Goal: Communication & Community: Answer question/provide support

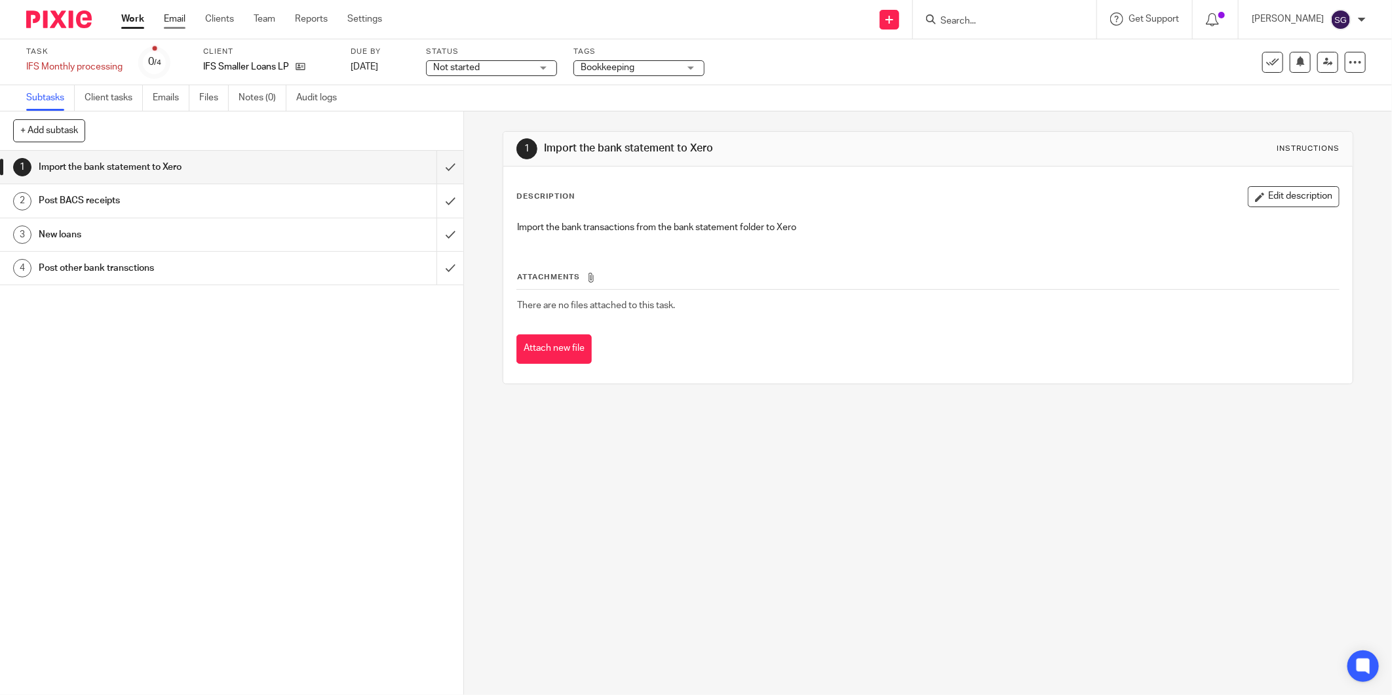
click at [176, 16] on link "Email" at bounding box center [175, 18] width 22 height 13
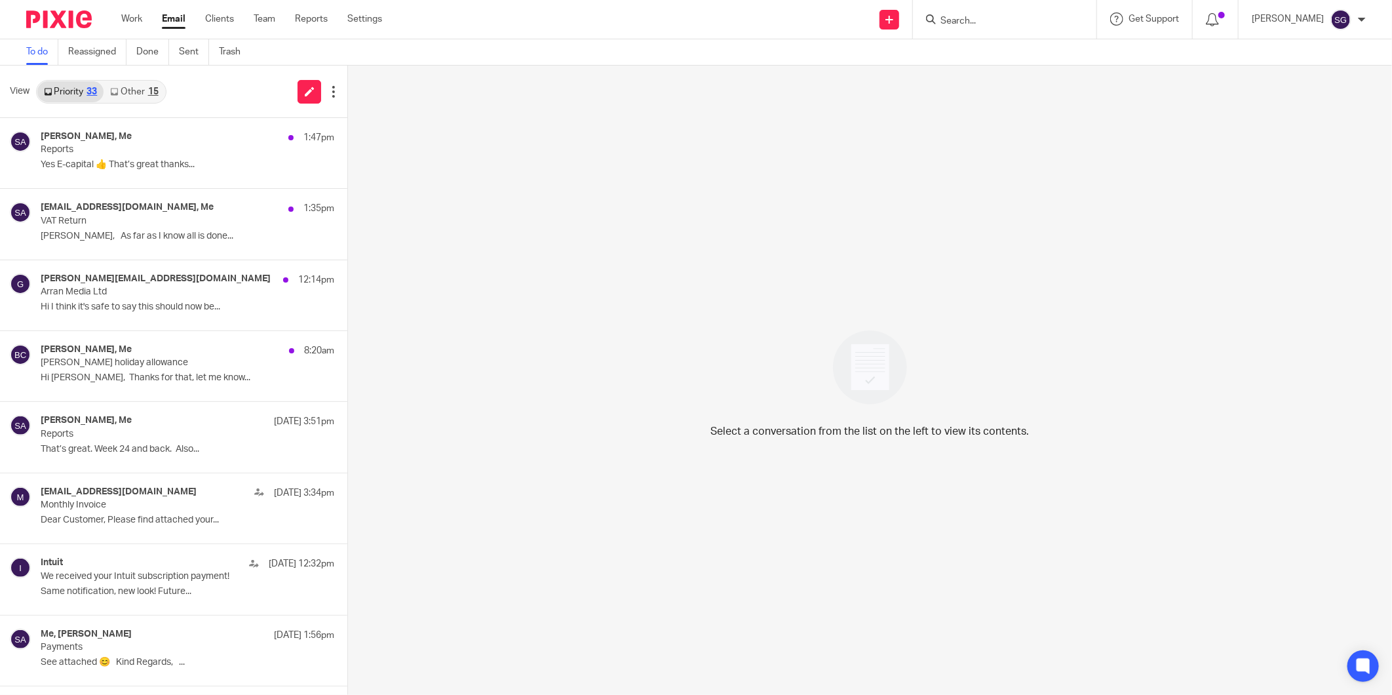
drag, startPoint x: 735, startPoint y: 258, endPoint x: 717, endPoint y: 182, distance: 77.4
click at [735, 258] on div "Select a conversation from the list on the left to view its contents." at bounding box center [870, 380] width 1044 height 629
click at [954, 16] on input "Search" at bounding box center [998, 22] width 118 height 12
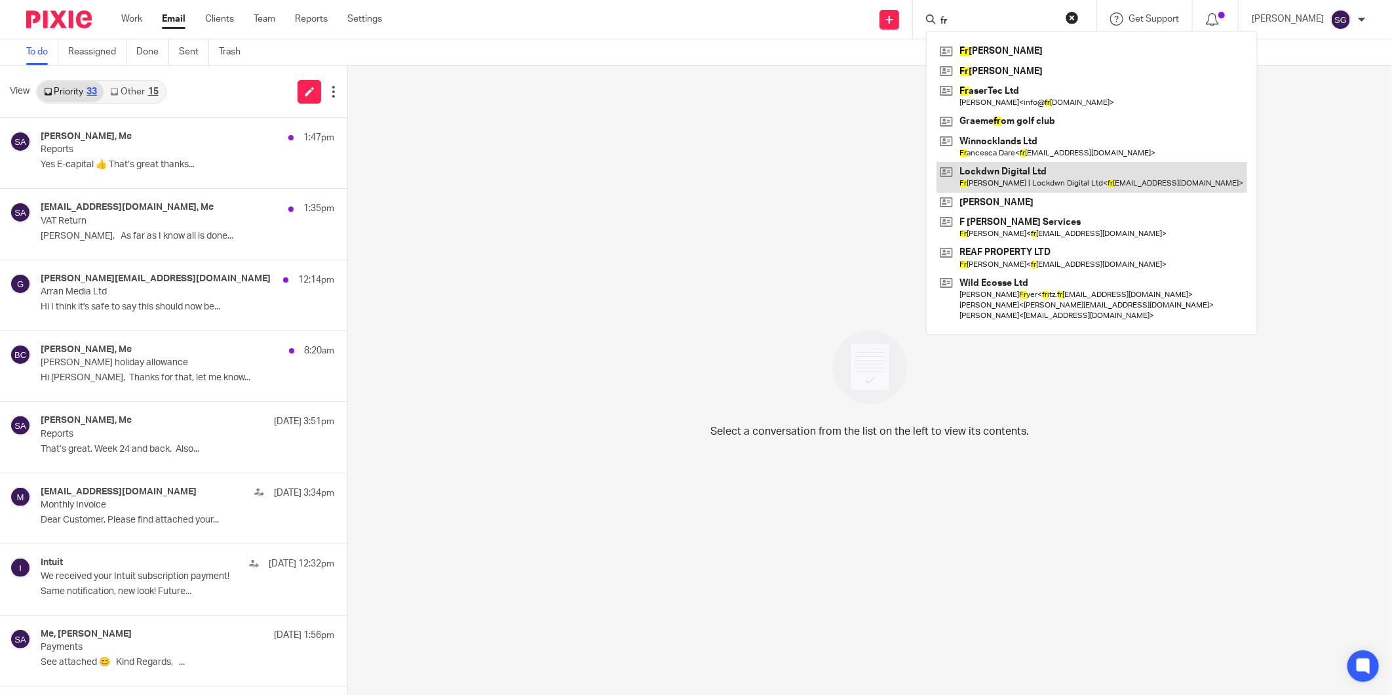
type input "fr"
click at [990, 180] on link at bounding box center [1092, 177] width 311 height 30
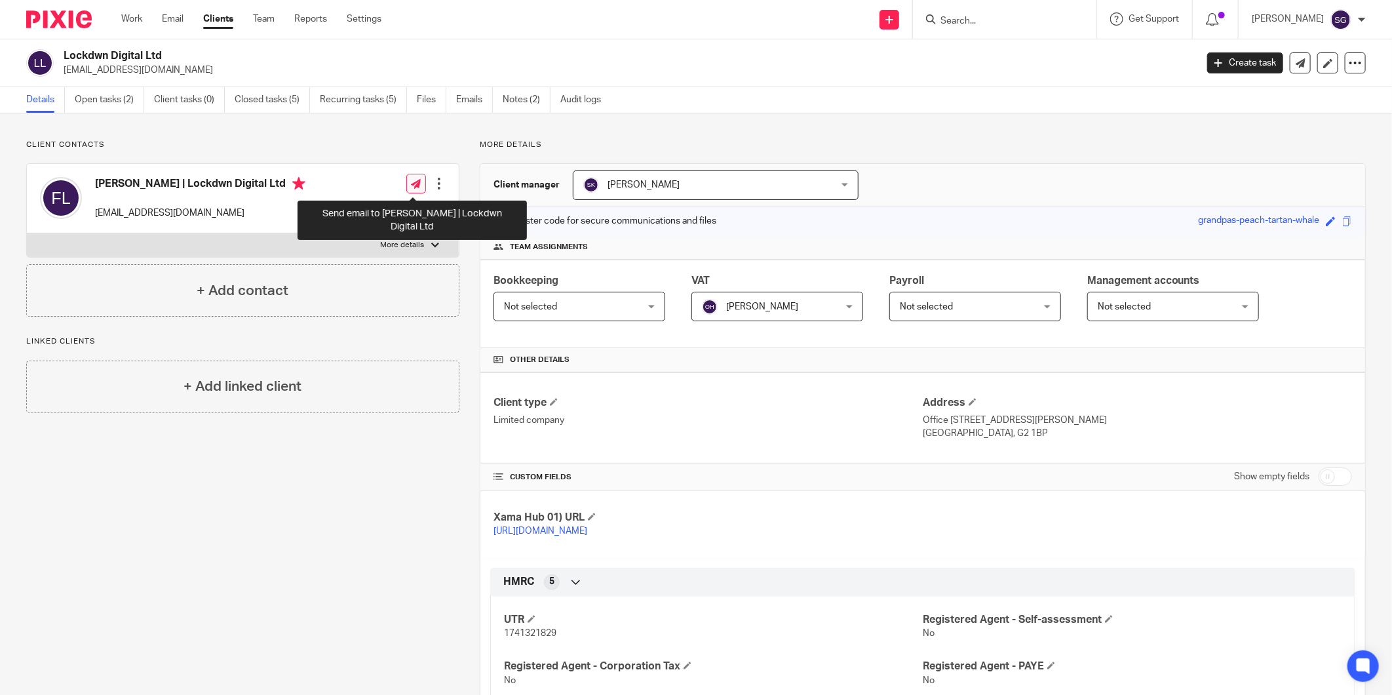
click at [418, 180] on link at bounding box center [416, 184] width 20 height 20
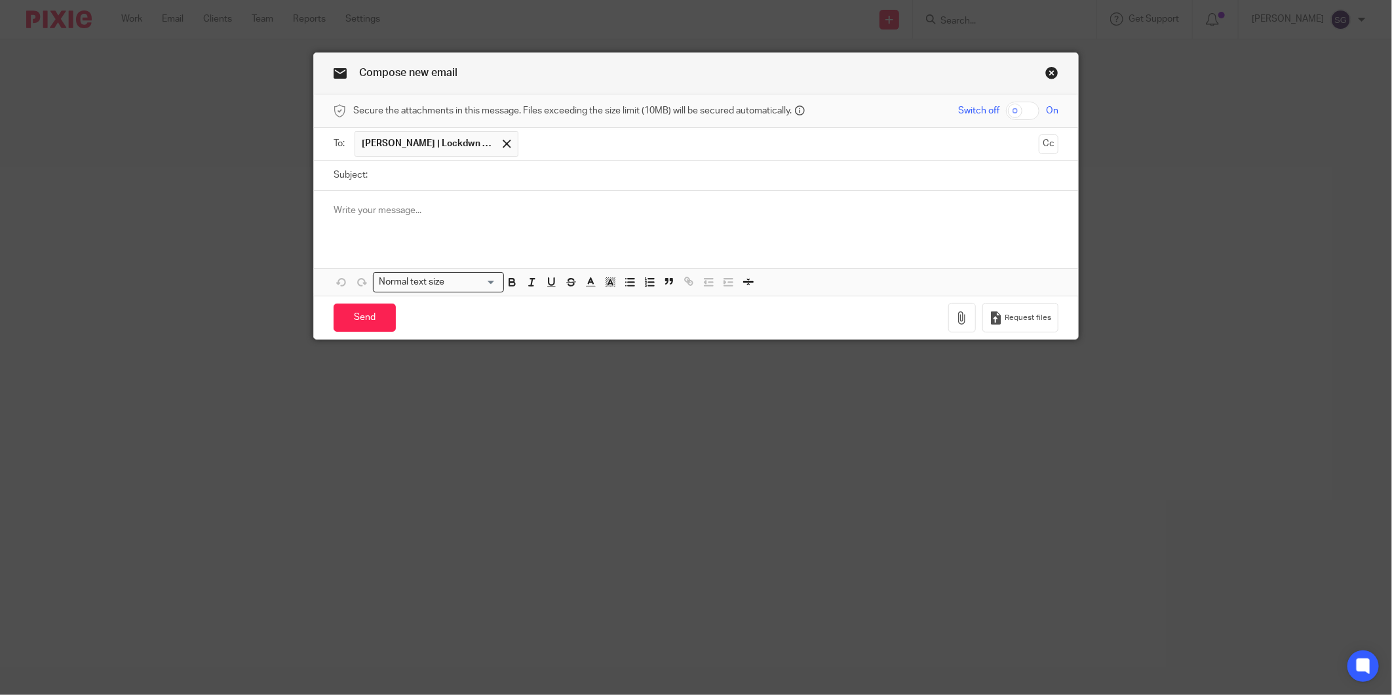
click at [444, 175] on input "Subject:" at bounding box center [716, 176] width 684 height 30
type input "P"
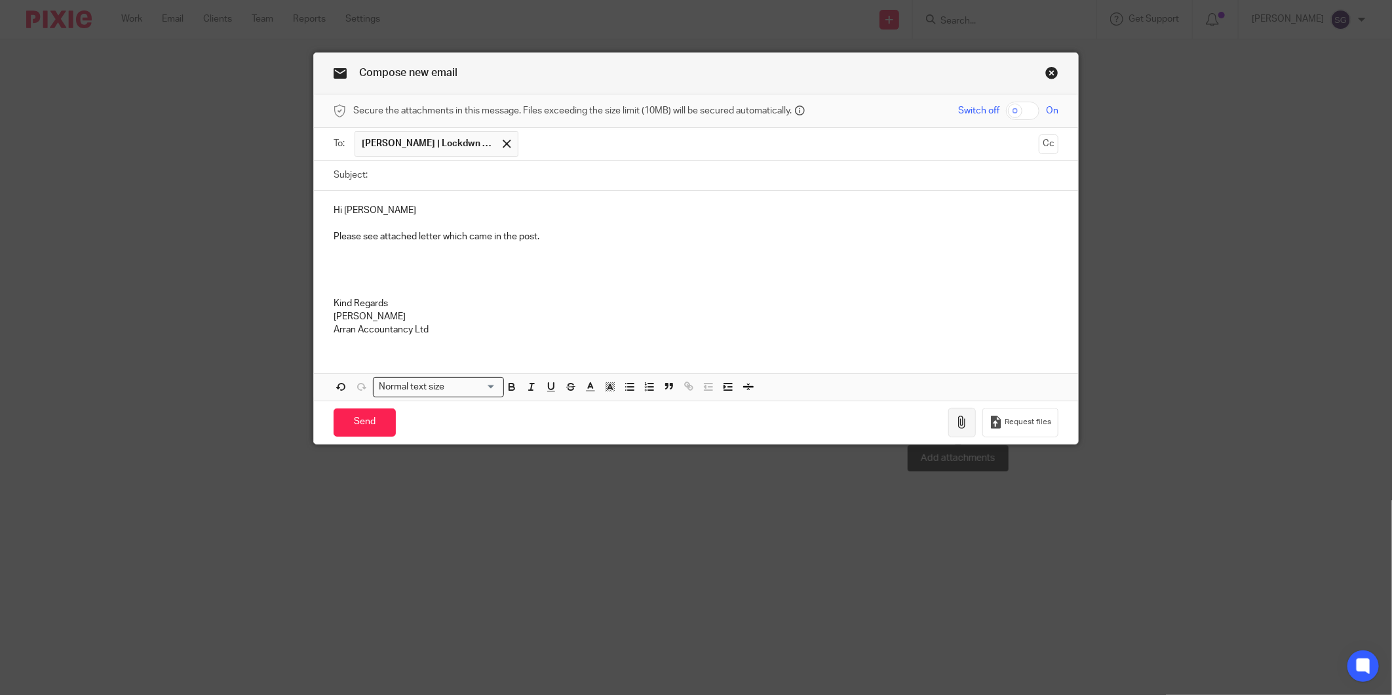
click at [956, 427] on icon "button" at bounding box center [962, 422] width 13 height 13
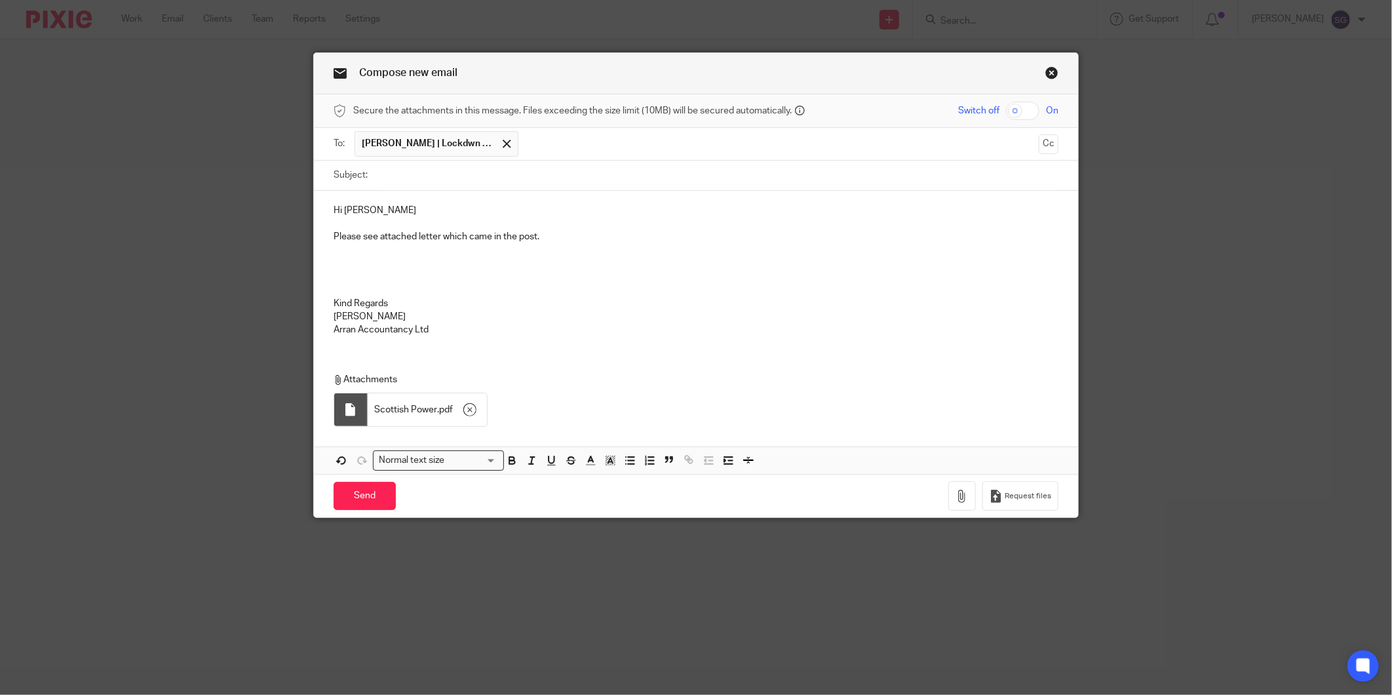
click at [554, 239] on p "Please see attached letter which came in the post." at bounding box center [696, 236] width 725 height 13
click at [365, 494] on input "Send" at bounding box center [365, 496] width 62 height 28
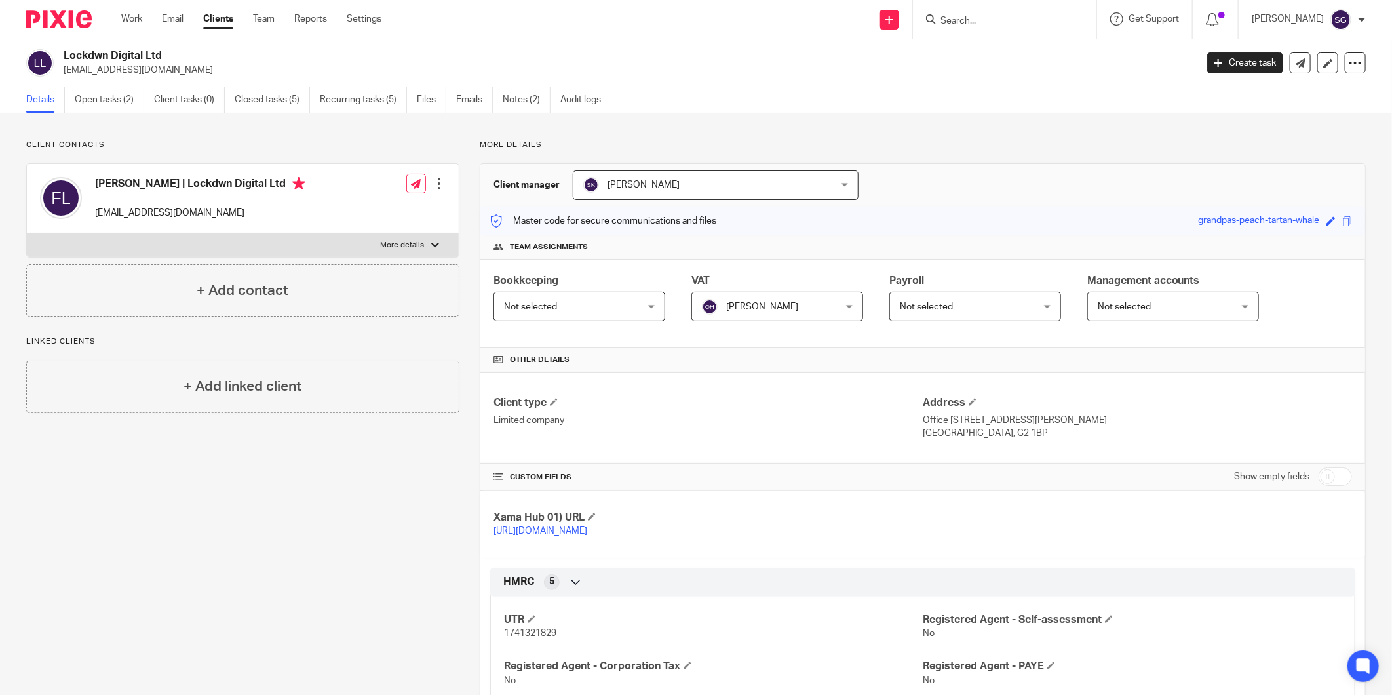
click at [971, 16] on input "Search" at bounding box center [998, 22] width 118 height 12
type input "beach"
click at [998, 47] on link at bounding box center [1077, 56] width 281 height 30
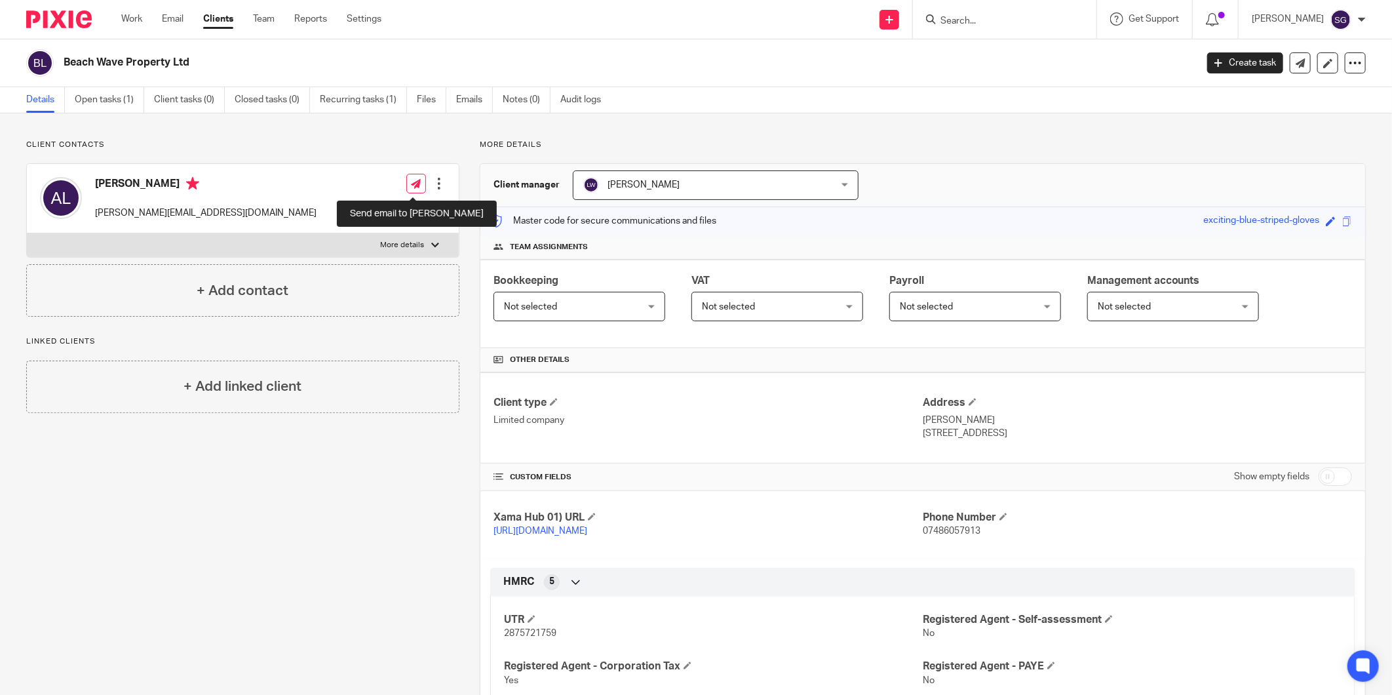
drag, startPoint x: 418, startPoint y: 188, endPoint x: 444, endPoint y: 165, distance: 35.8
click at [418, 188] on link at bounding box center [416, 184] width 20 height 20
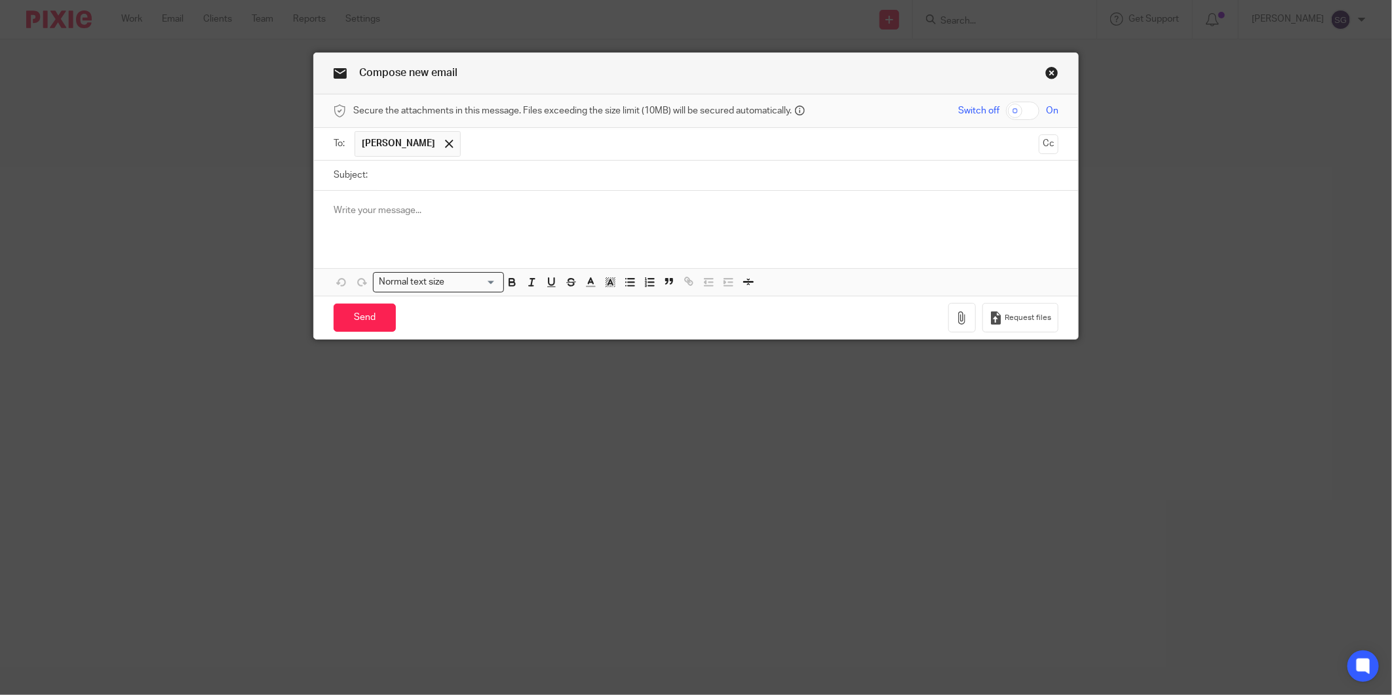
click at [513, 184] on input "Subject:" at bounding box center [716, 176] width 684 height 30
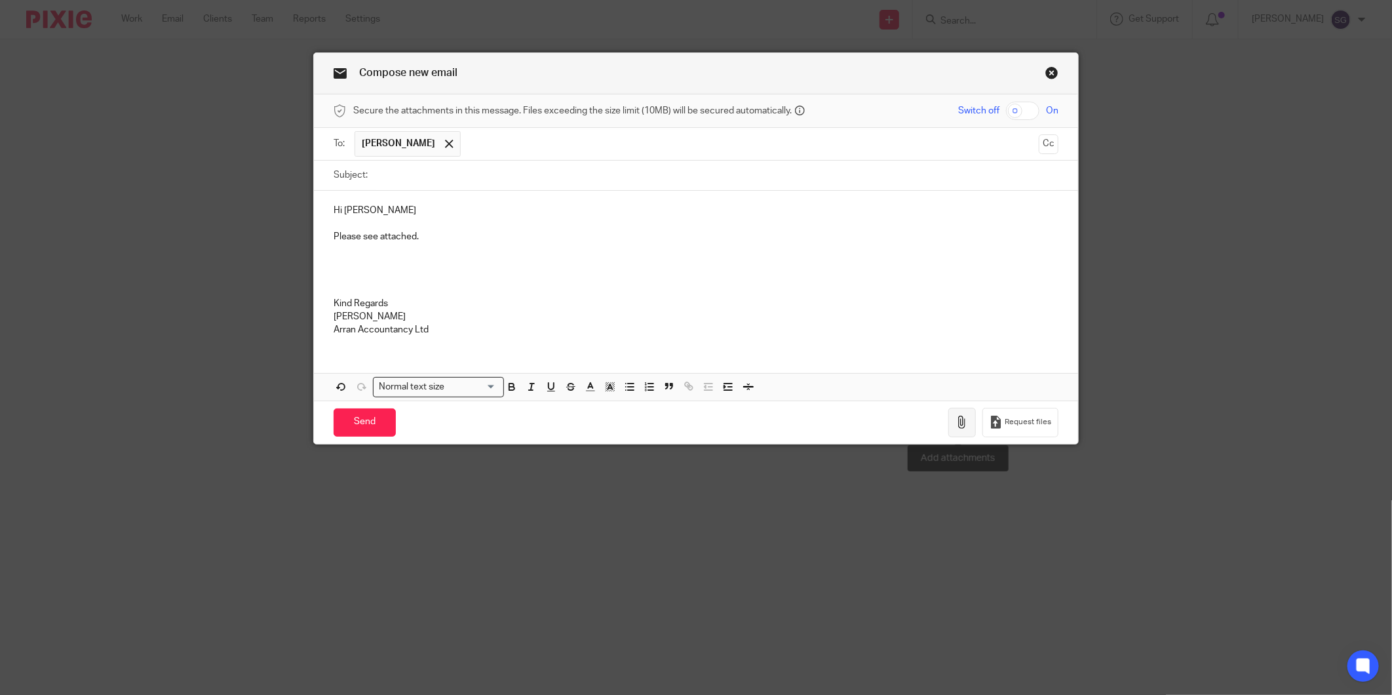
click at [956, 423] on icon "button" at bounding box center [962, 422] width 13 height 13
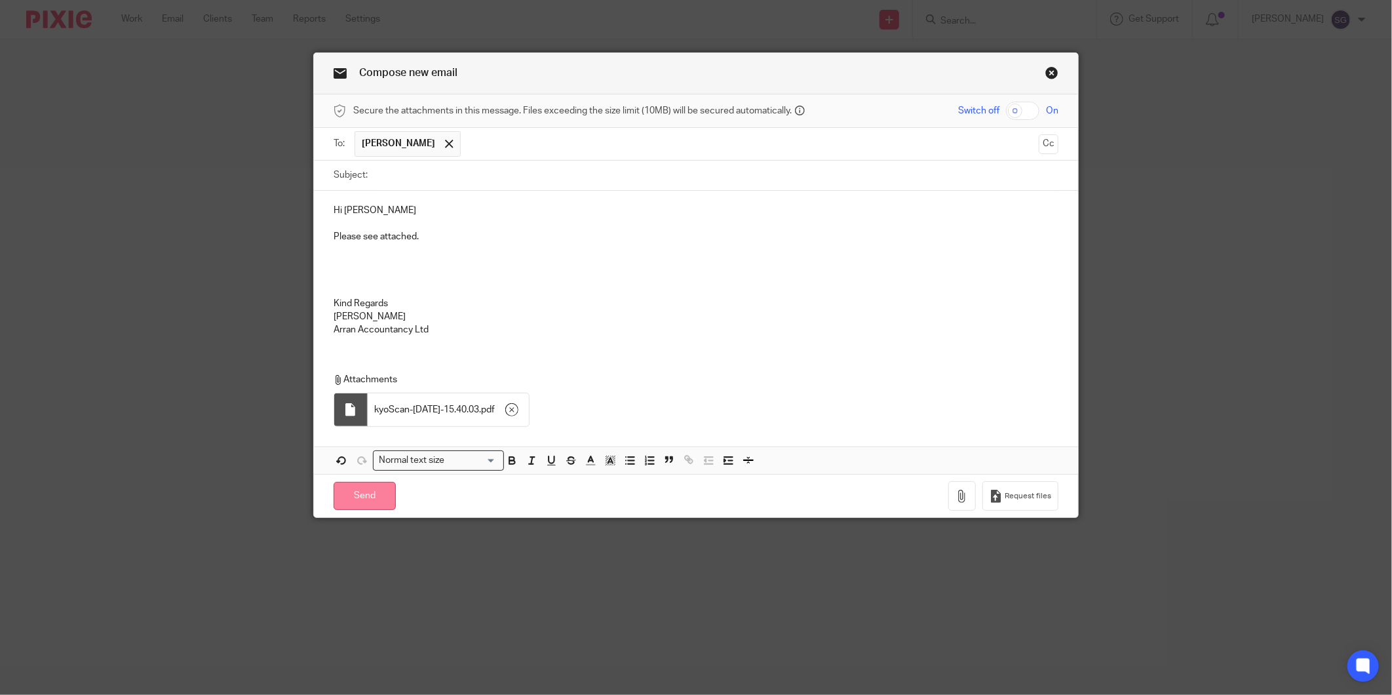
click at [362, 502] on input "Send" at bounding box center [365, 496] width 62 height 28
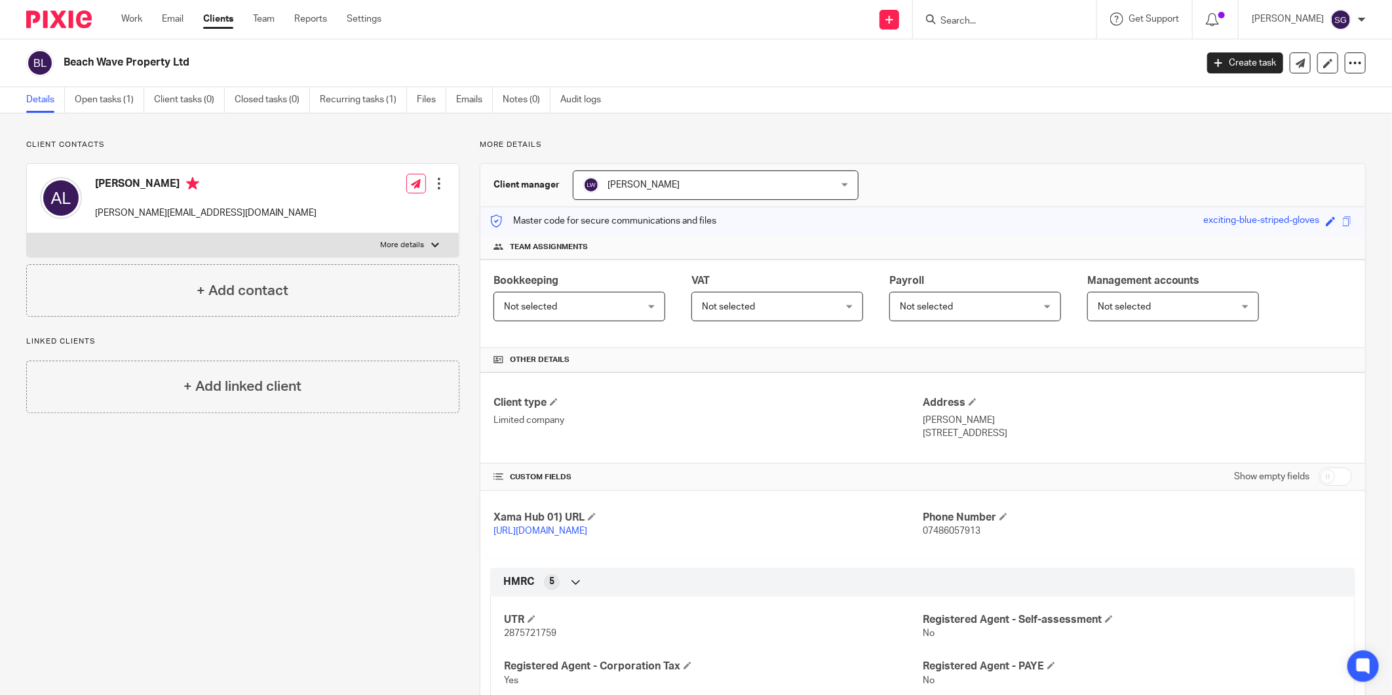
drag, startPoint x: 468, startPoint y: 103, endPoint x: 492, endPoint y: 64, distance: 45.3
click at [468, 103] on link "Emails" at bounding box center [474, 100] width 37 height 26
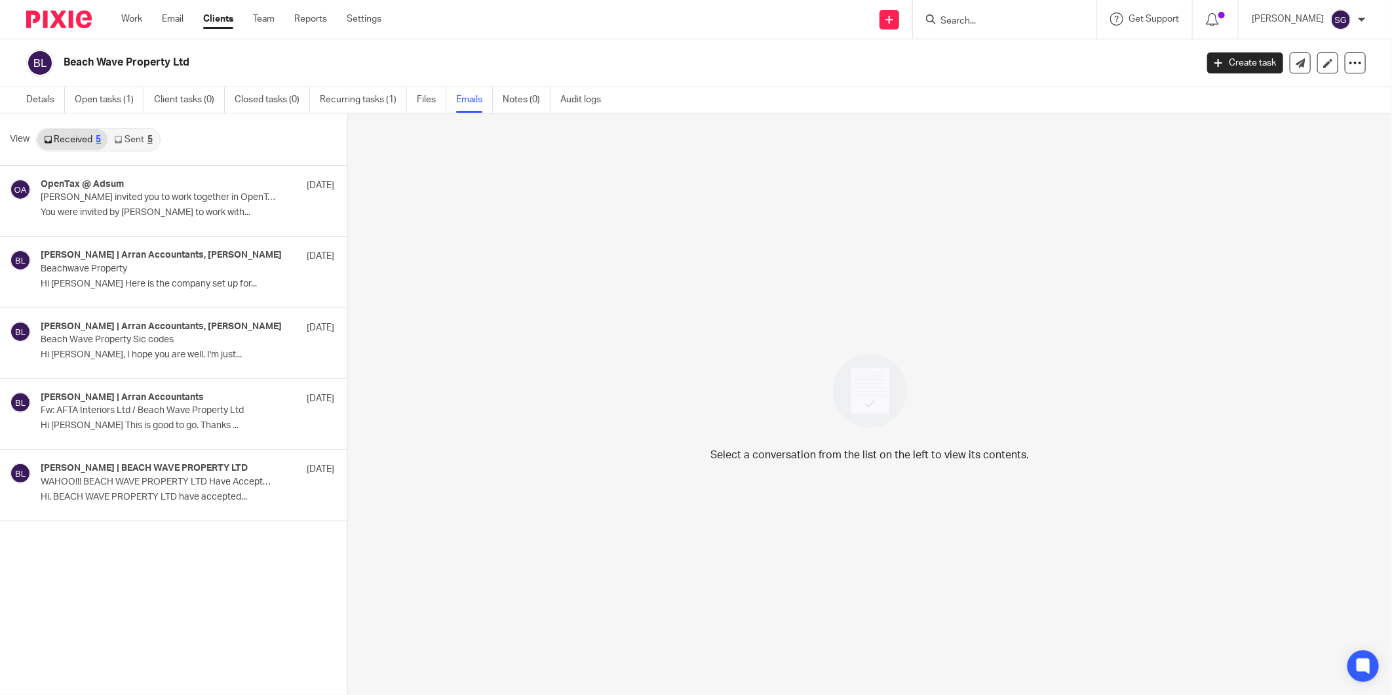
click at [121, 144] on link "Sent 5" at bounding box center [133, 139] width 51 height 21
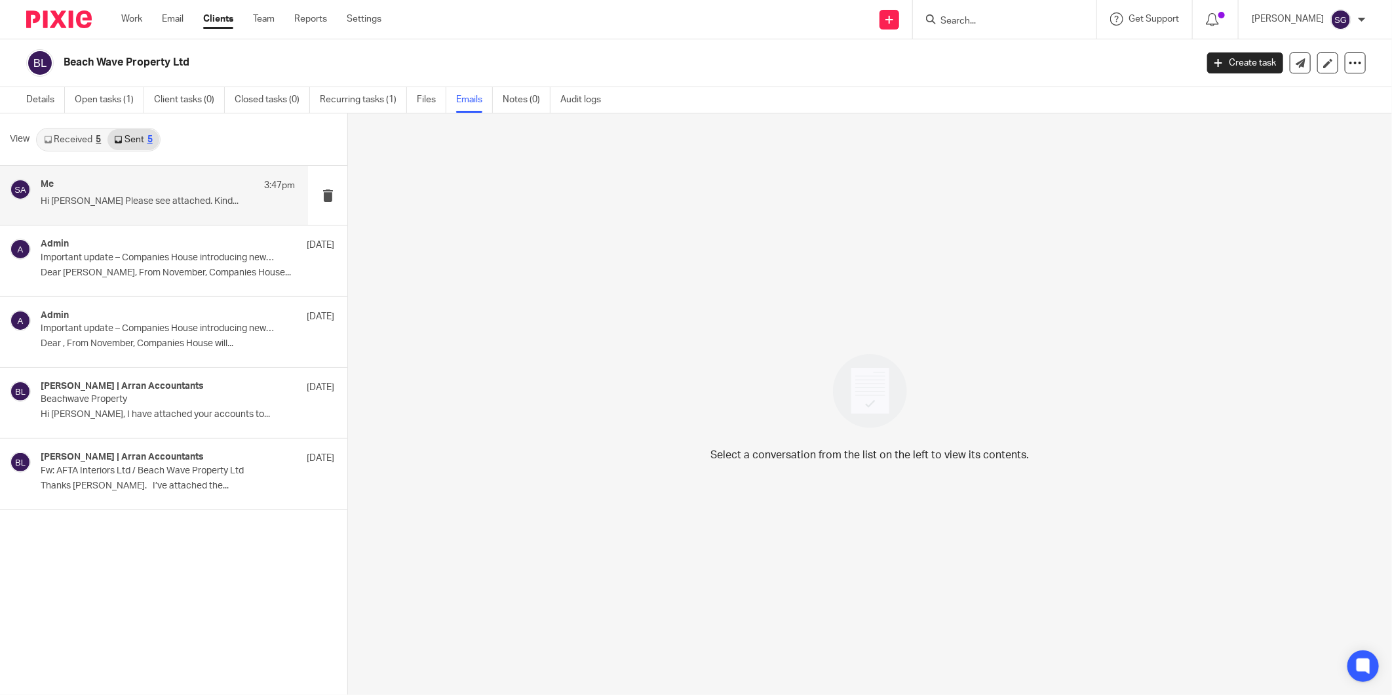
drag, startPoint x: 111, startPoint y: 193, endPoint x: 106, endPoint y: 182, distance: 12.9
click at [111, 193] on div "Me 3:47pm Hi Ashley Please see attached. Kind..." at bounding box center [168, 195] width 254 height 33
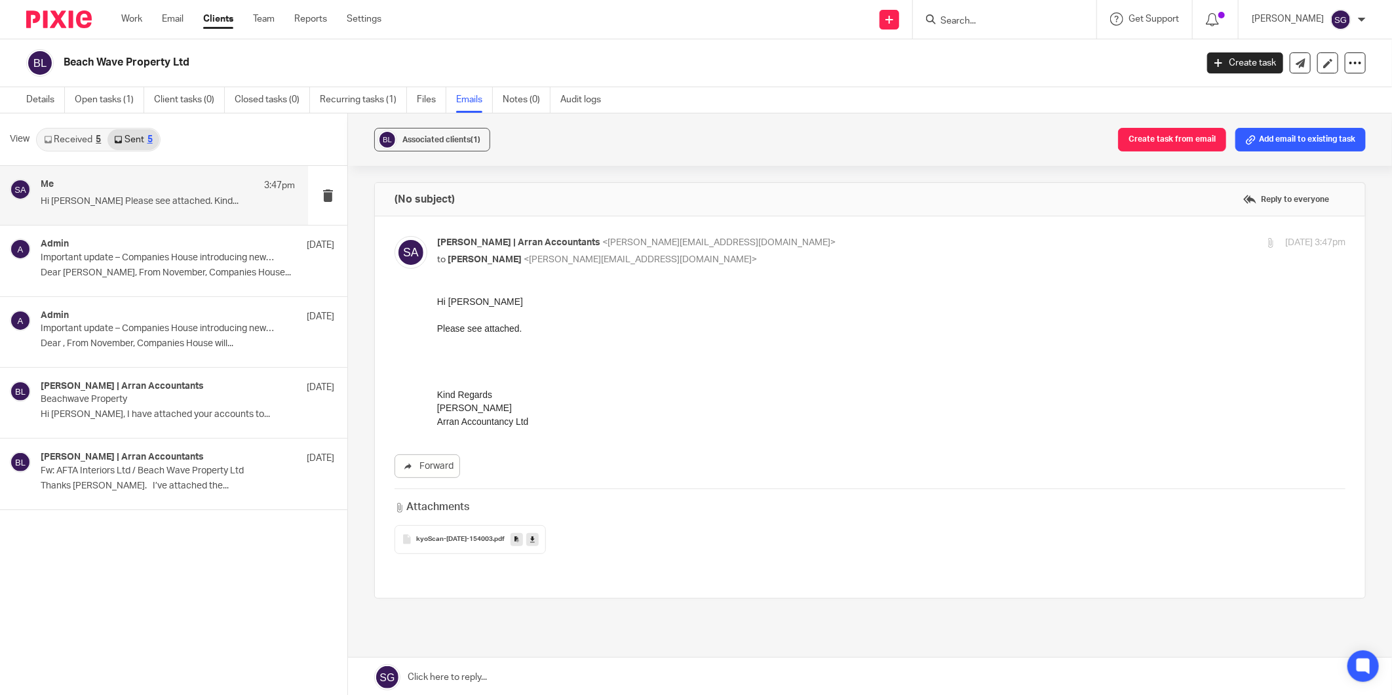
click at [70, 141] on link "Received 5" at bounding box center [72, 139] width 70 height 21
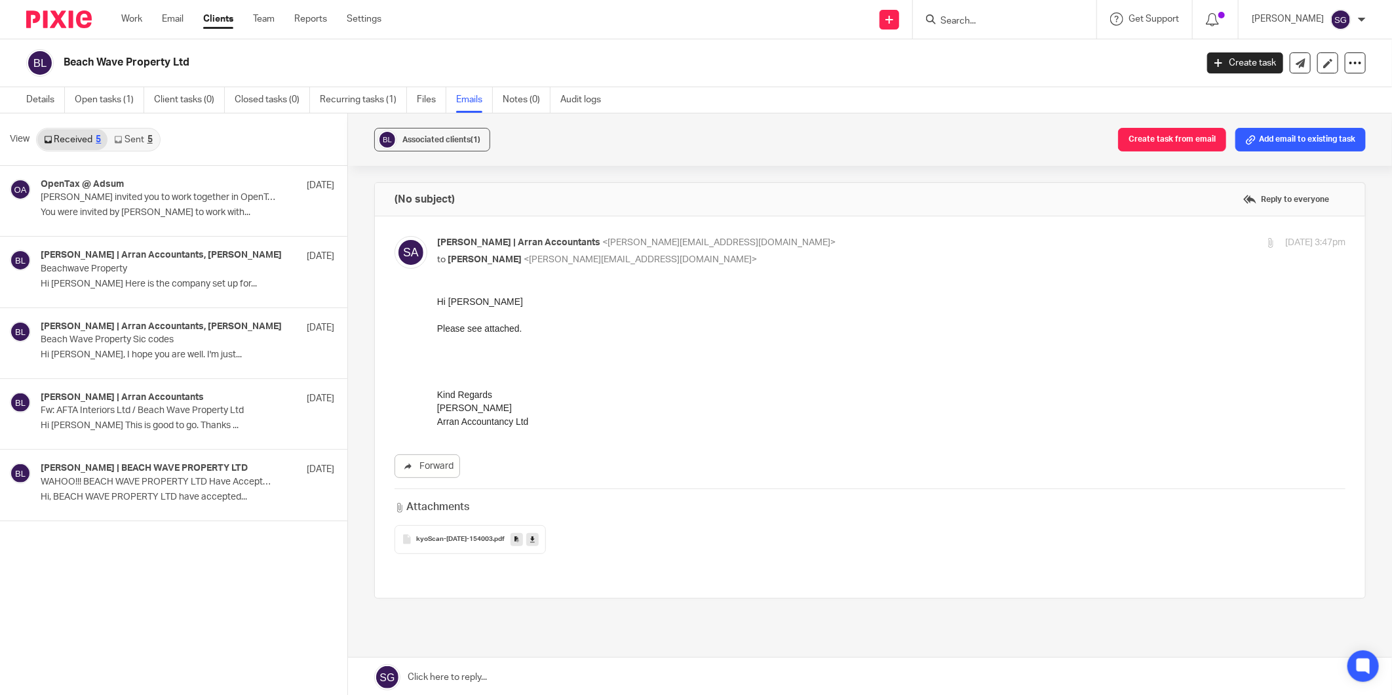
scroll to position [2, 0]
click at [180, 16] on link "Email" at bounding box center [173, 18] width 22 height 13
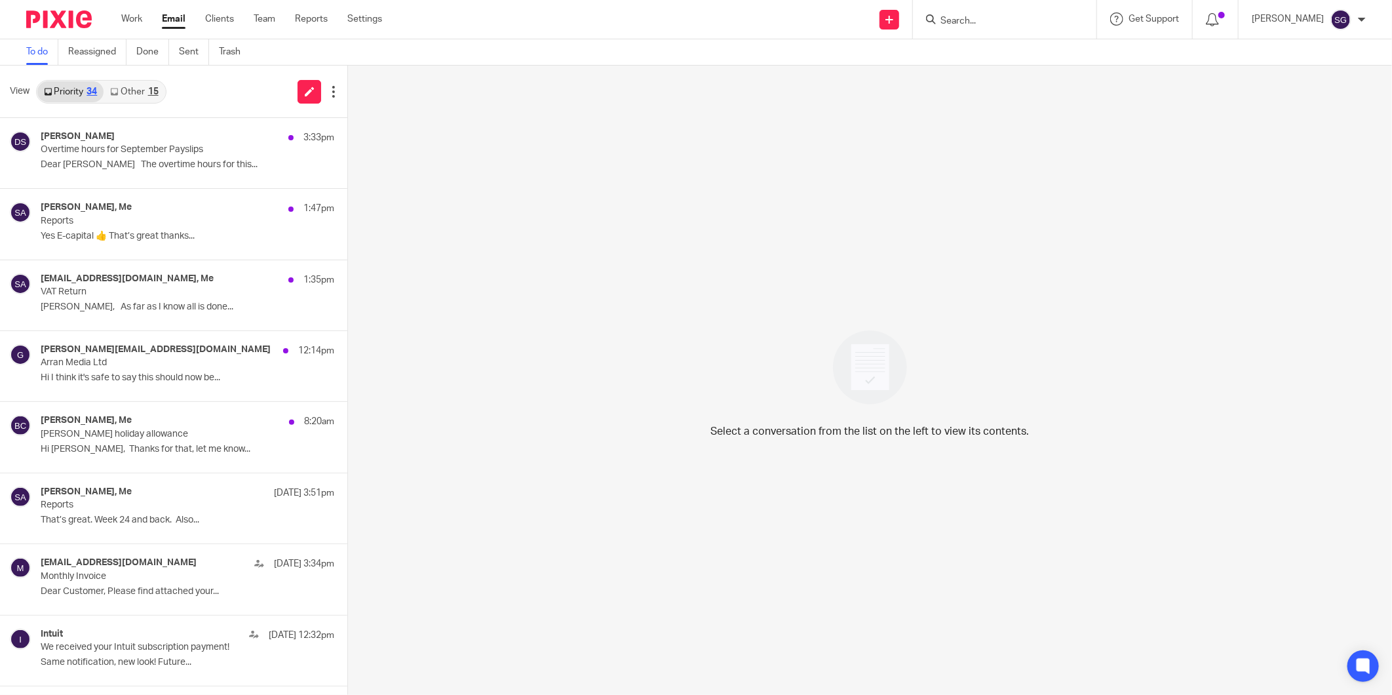
click at [985, 16] on input "Search" at bounding box center [998, 22] width 118 height 12
type input "beach"
click at [1005, 50] on link at bounding box center [1077, 56] width 281 height 30
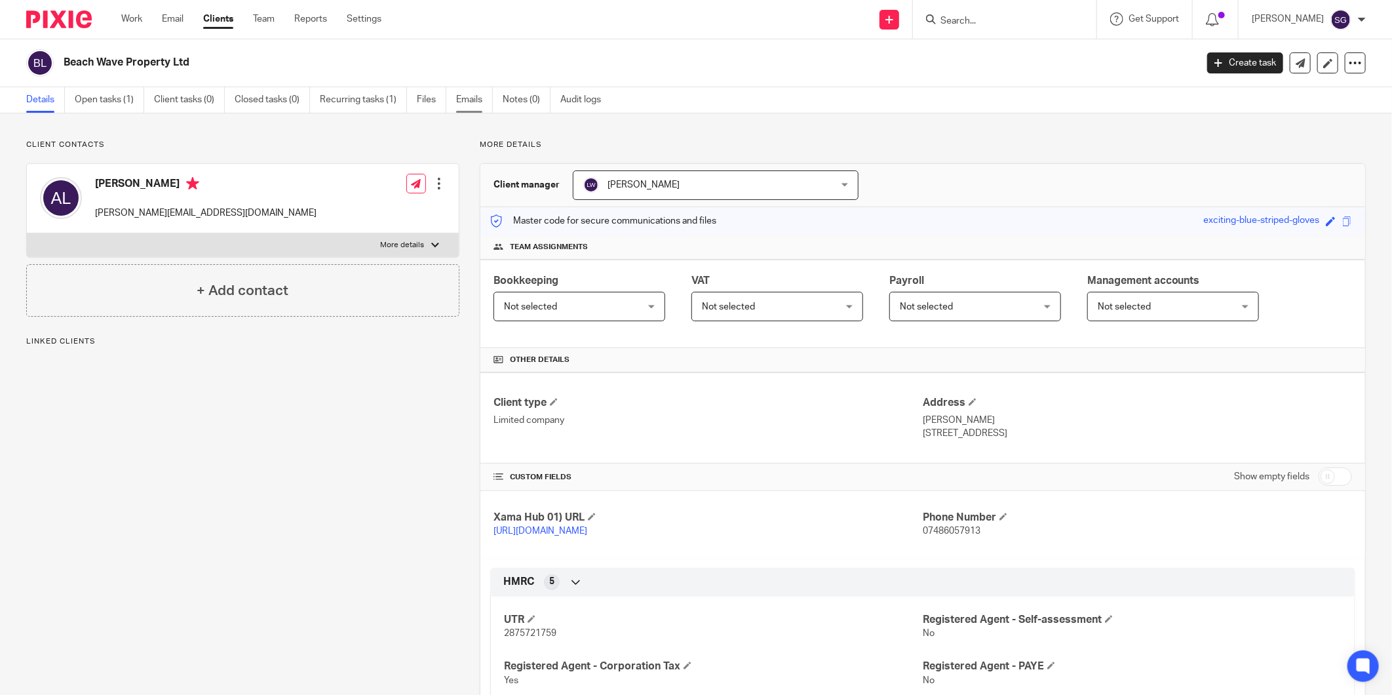
click at [468, 104] on link "Emails" at bounding box center [474, 100] width 37 height 26
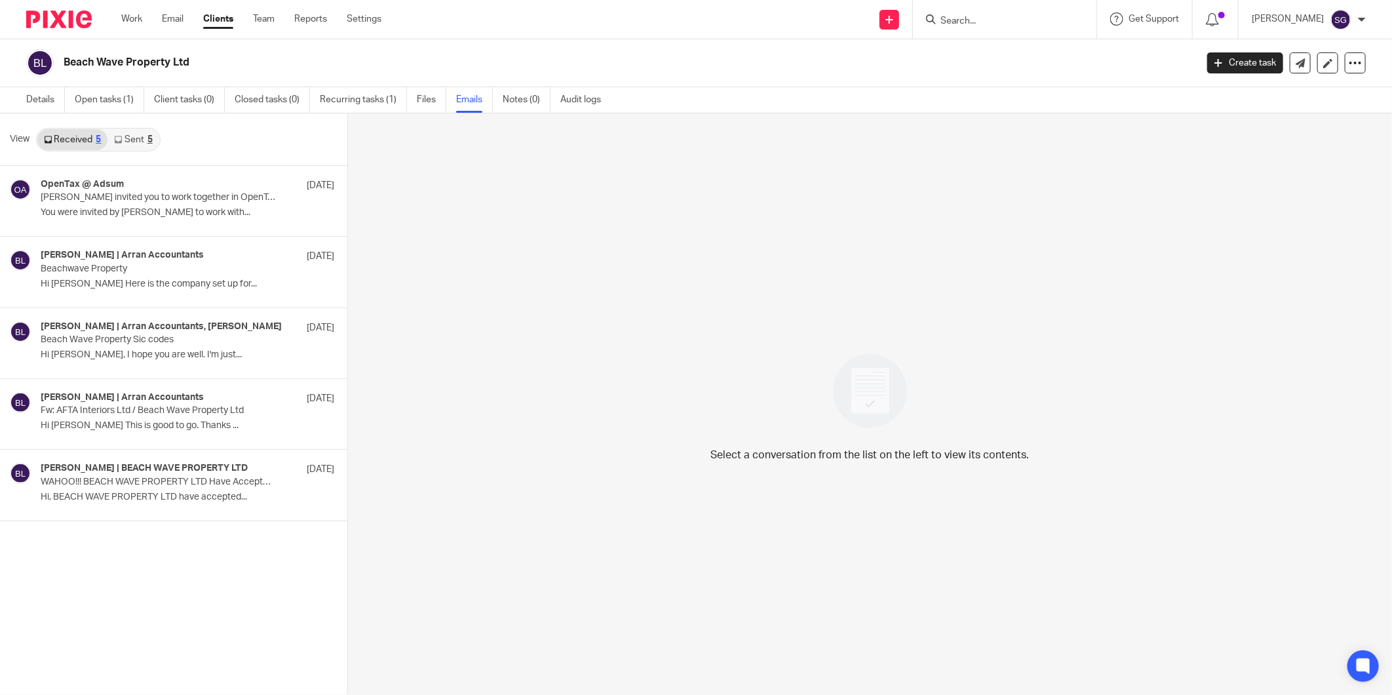
click at [121, 140] on icon at bounding box center [118, 140] width 8 height 8
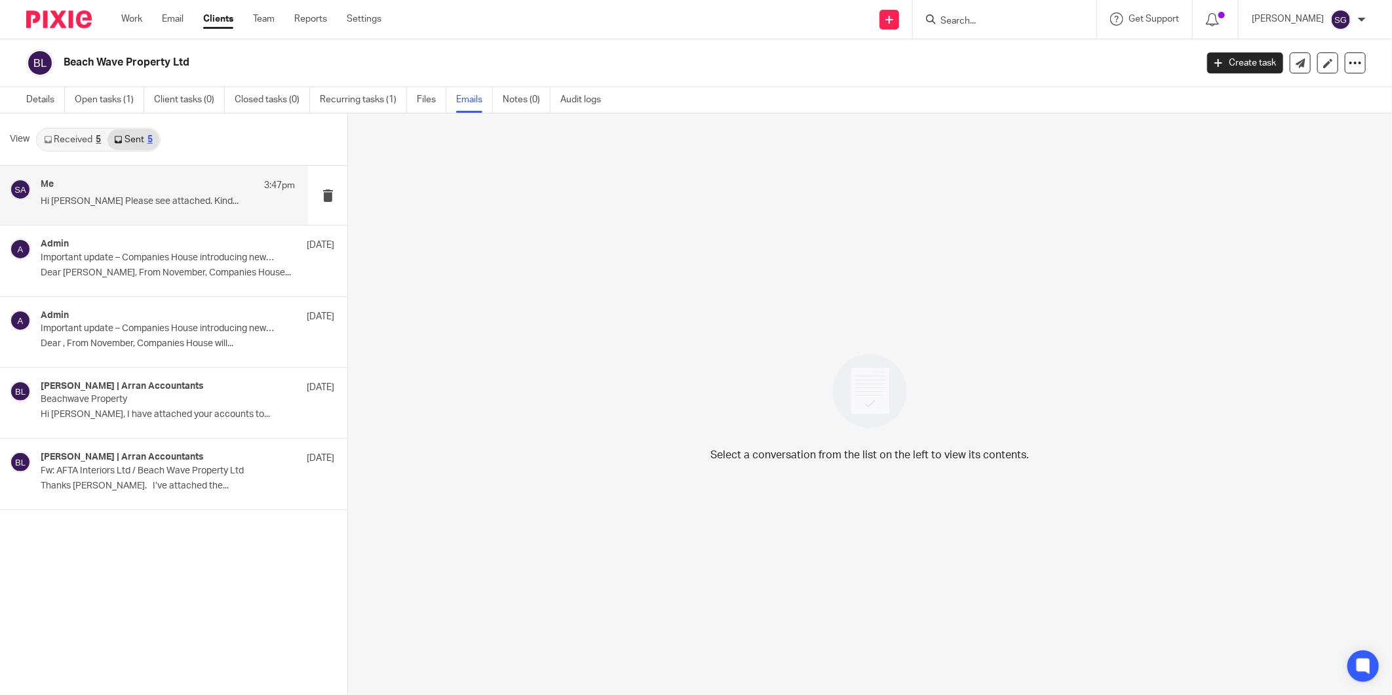
click at [109, 205] on p "Hi [PERSON_NAME] Please see attached. Kind..." at bounding box center [168, 201] width 254 height 11
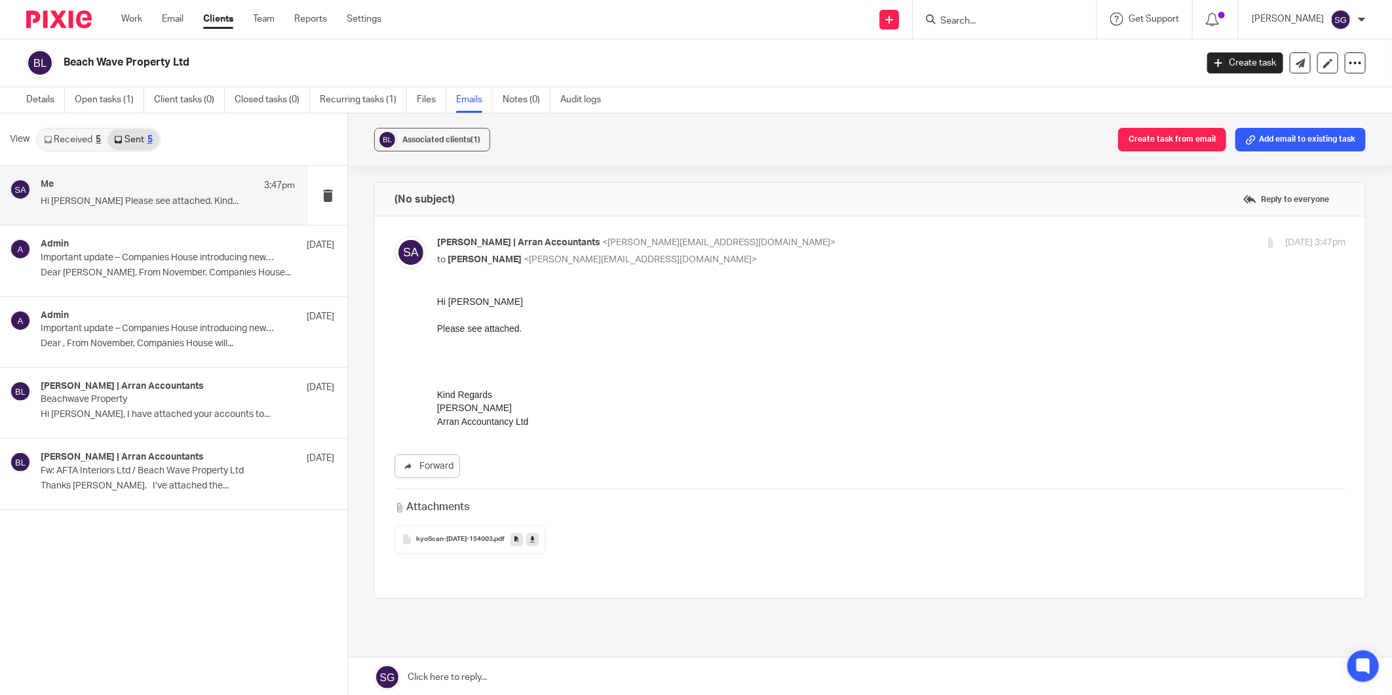
click at [541, 664] on link at bounding box center [870, 677] width 1044 height 39
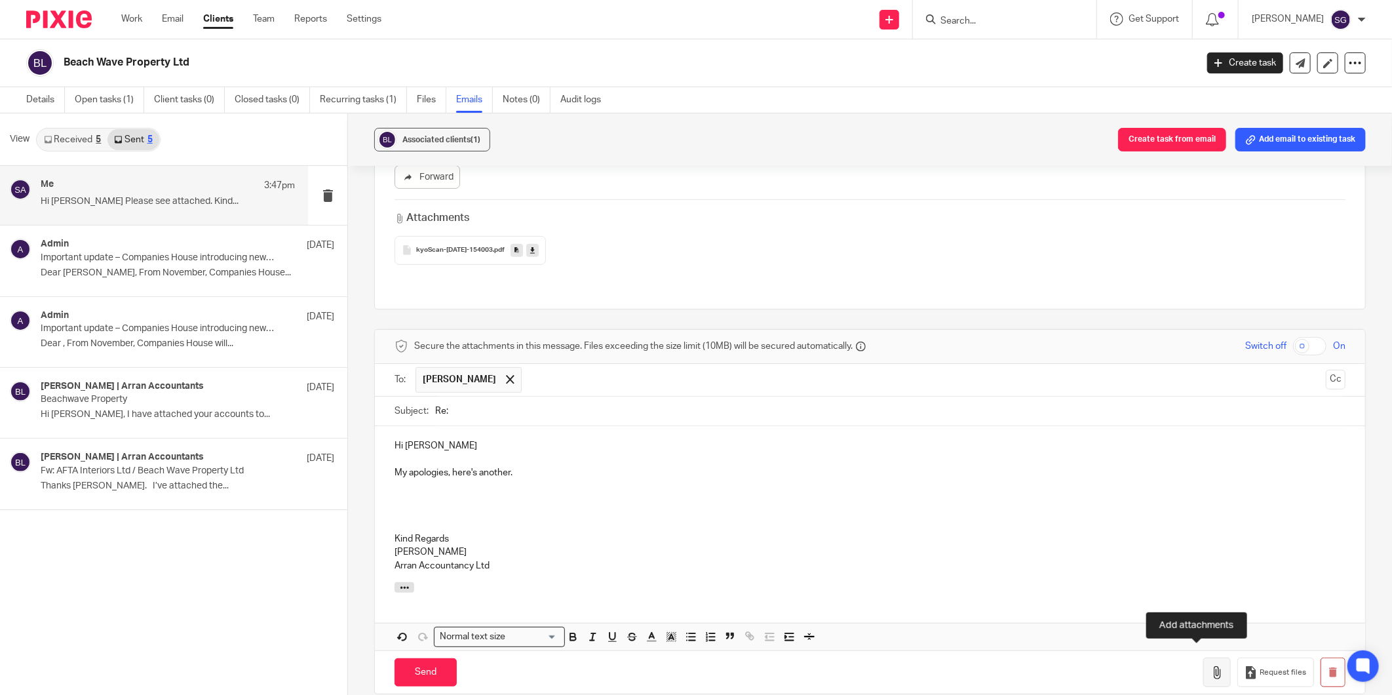
click at [1204, 669] on button "button" at bounding box center [1218, 673] width 28 height 30
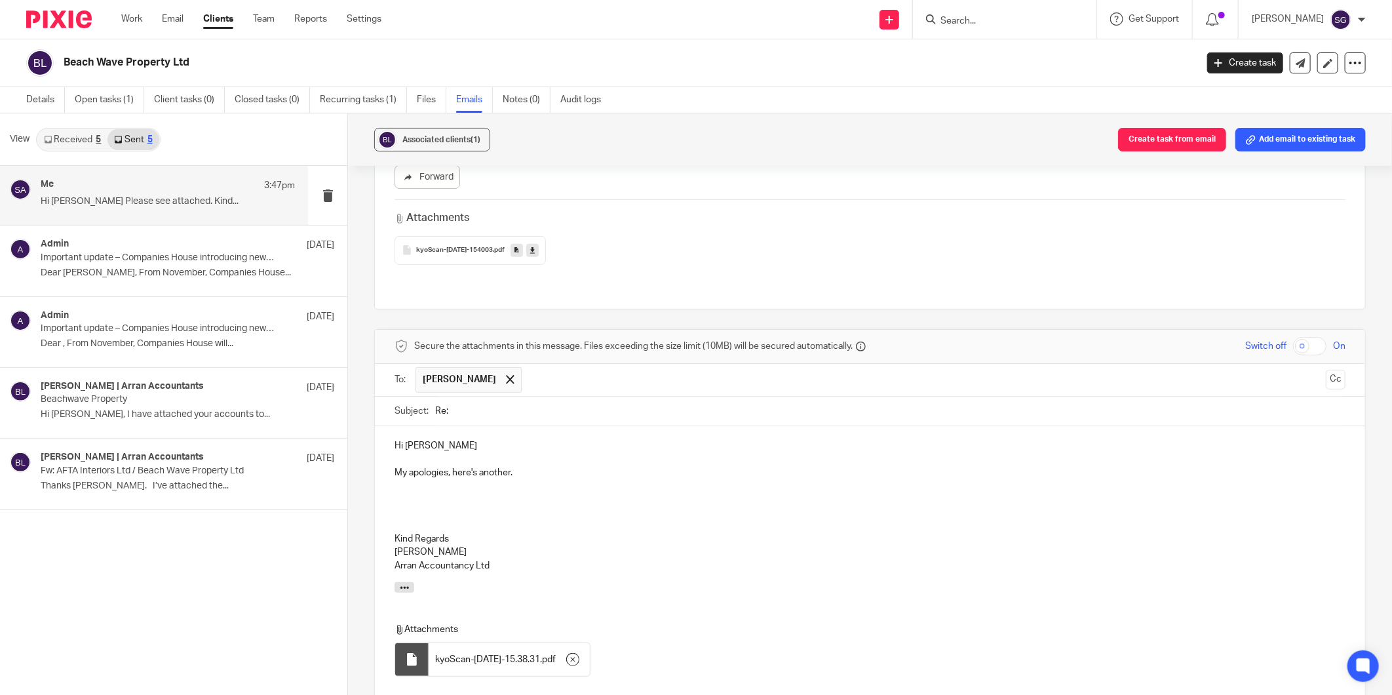
click at [604, 453] on p at bounding box center [870, 459] width 951 height 13
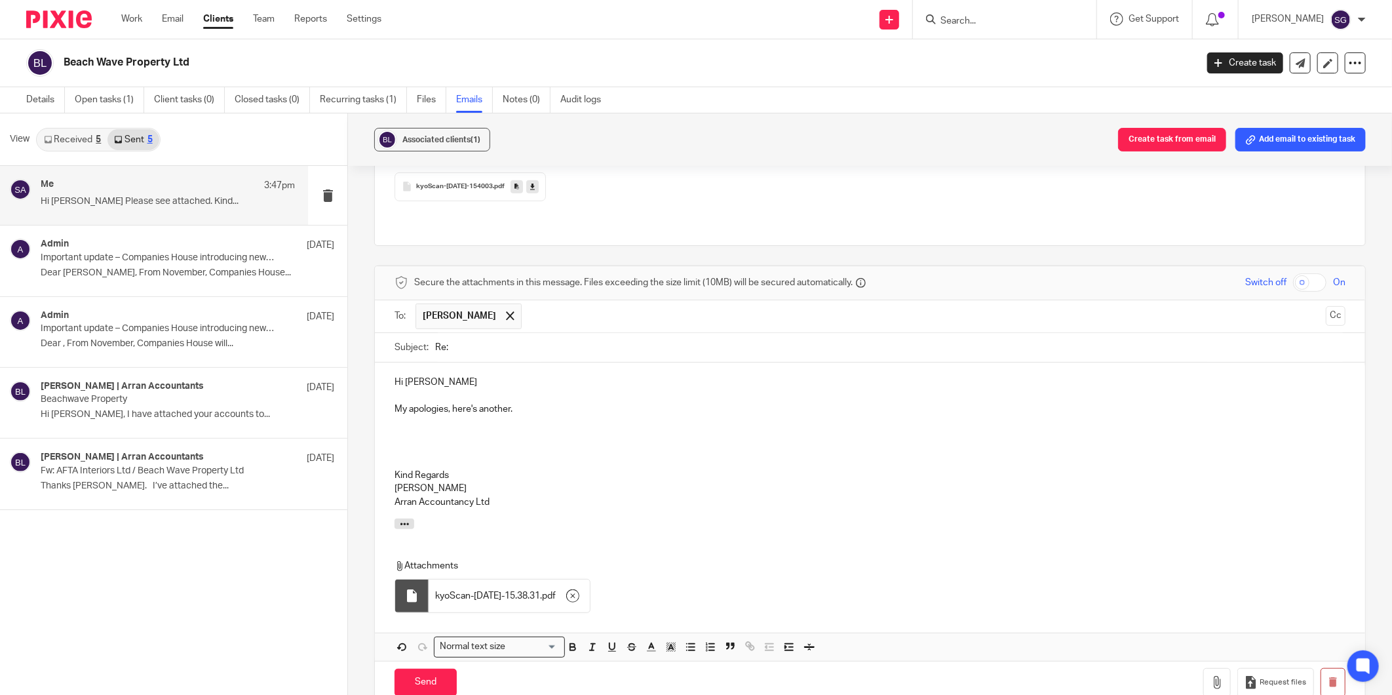
scroll to position [435, 0]
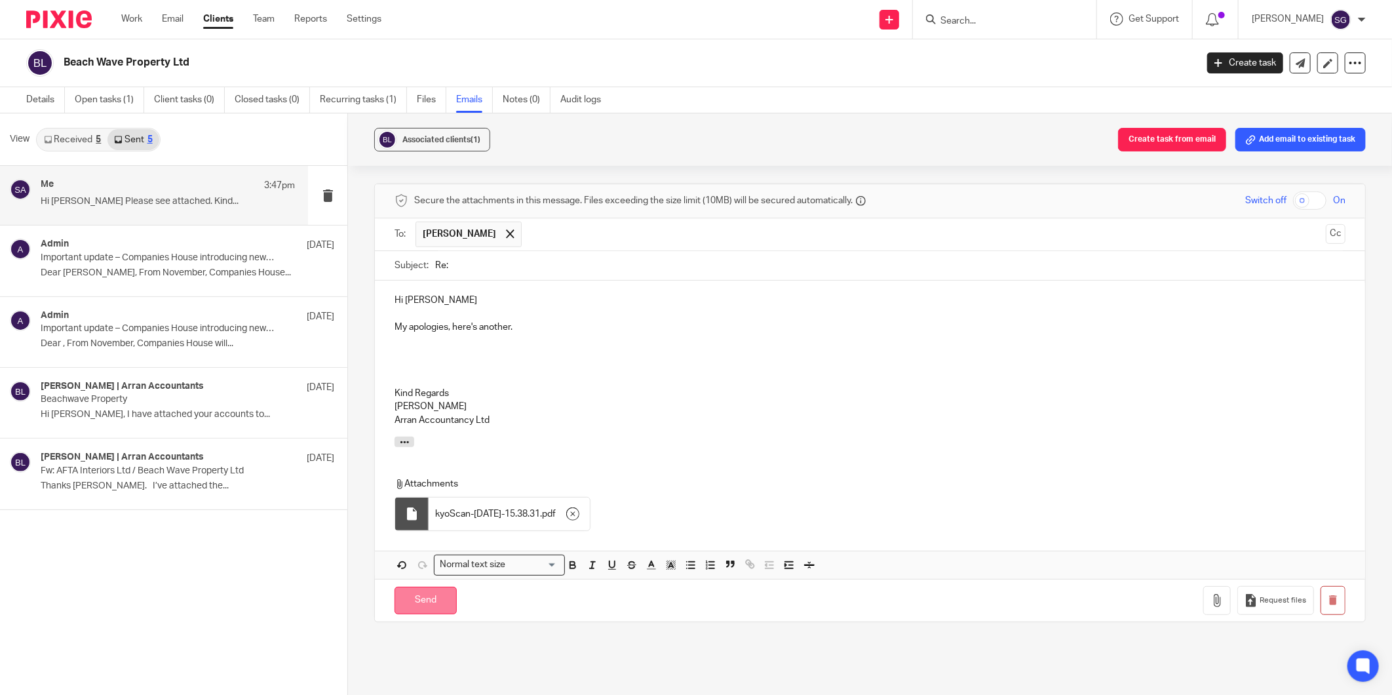
click at [443, 587] on input "Send" at bounding box center [426, 601] width 62 height 28
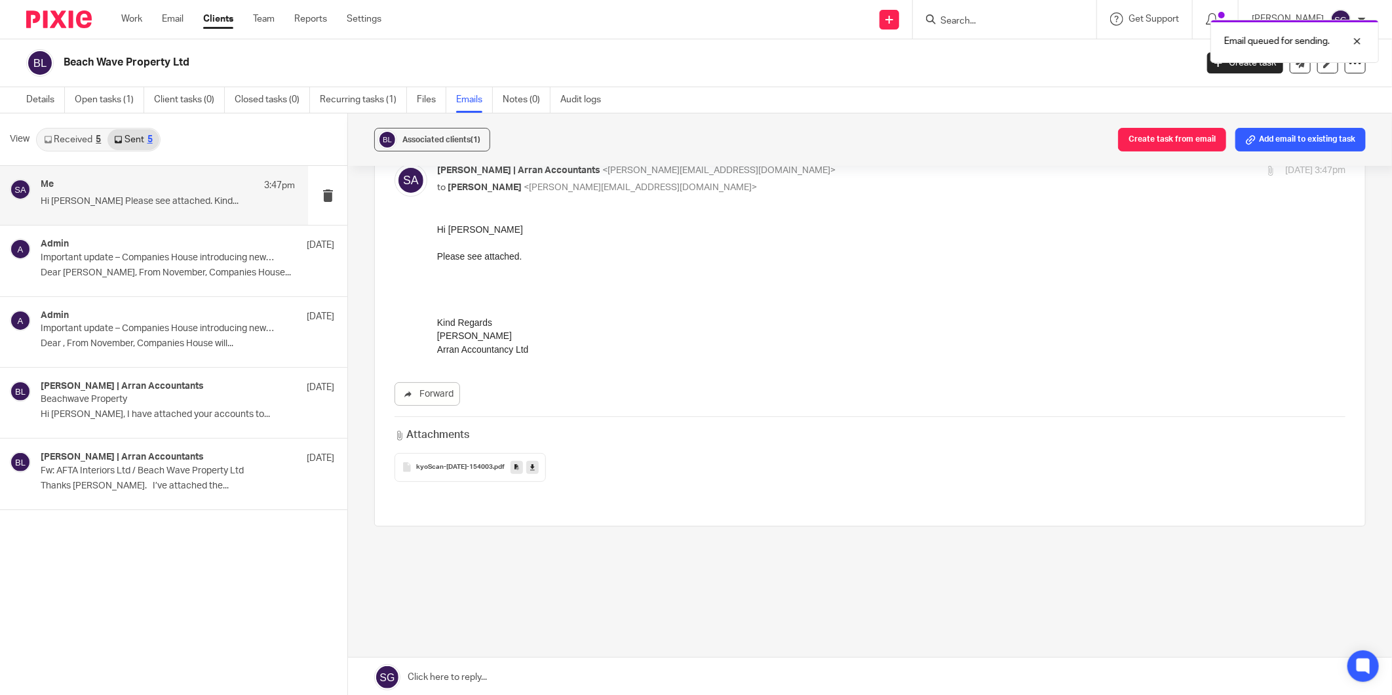
scroll to position [59, 0]
